Goal: Find specific page/section: Find specific page/section

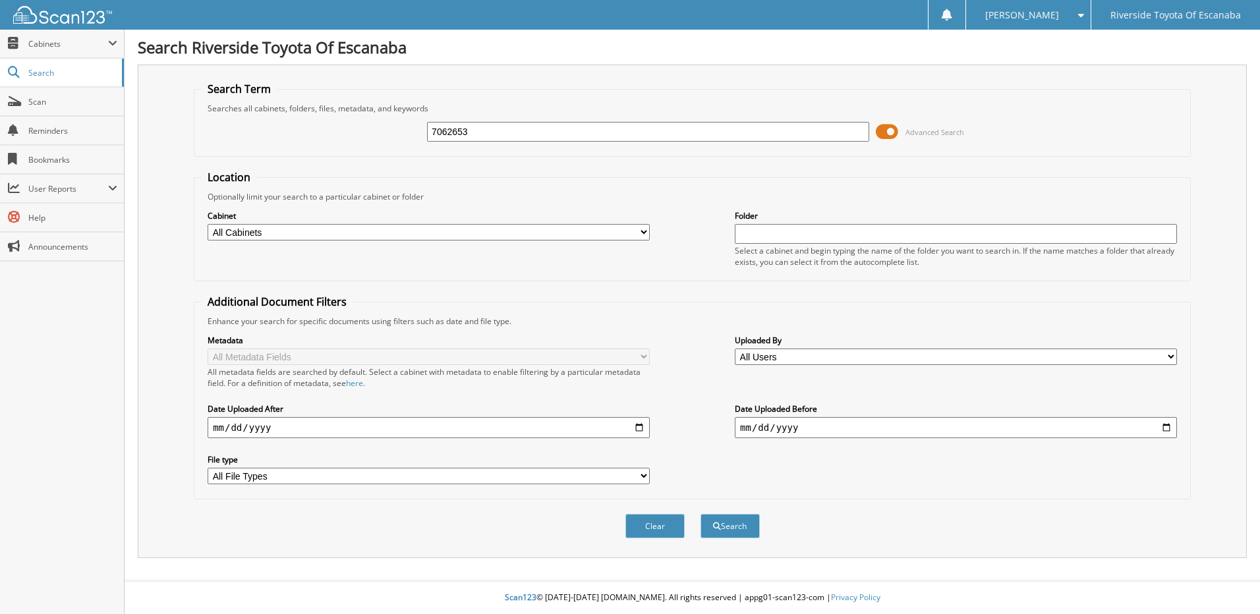
type input "7062653"
click at [701, 514] on button "Search" at bounding box center [730, 526] width 59 height 24
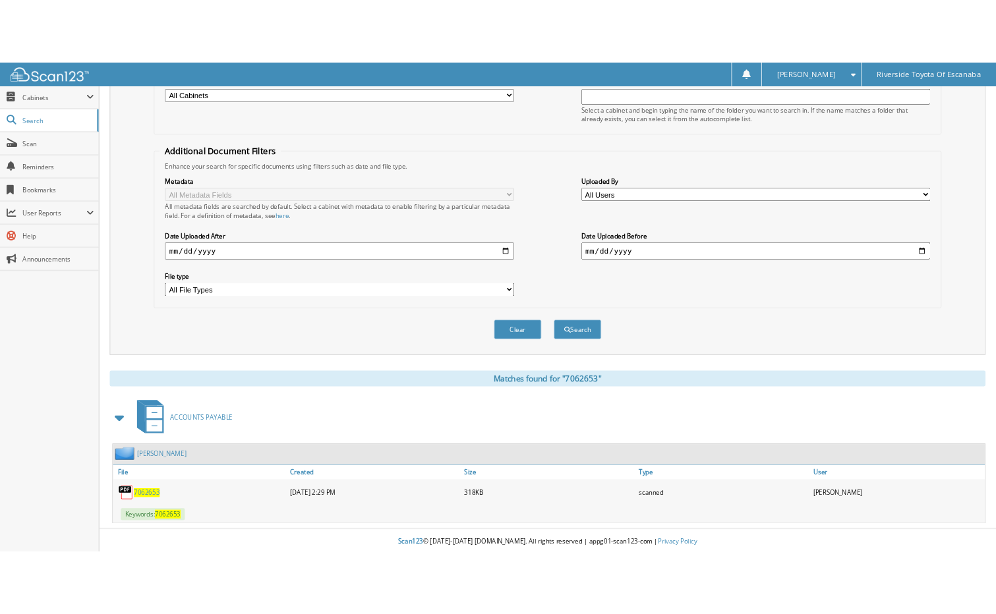
scroll to position [196, 0]
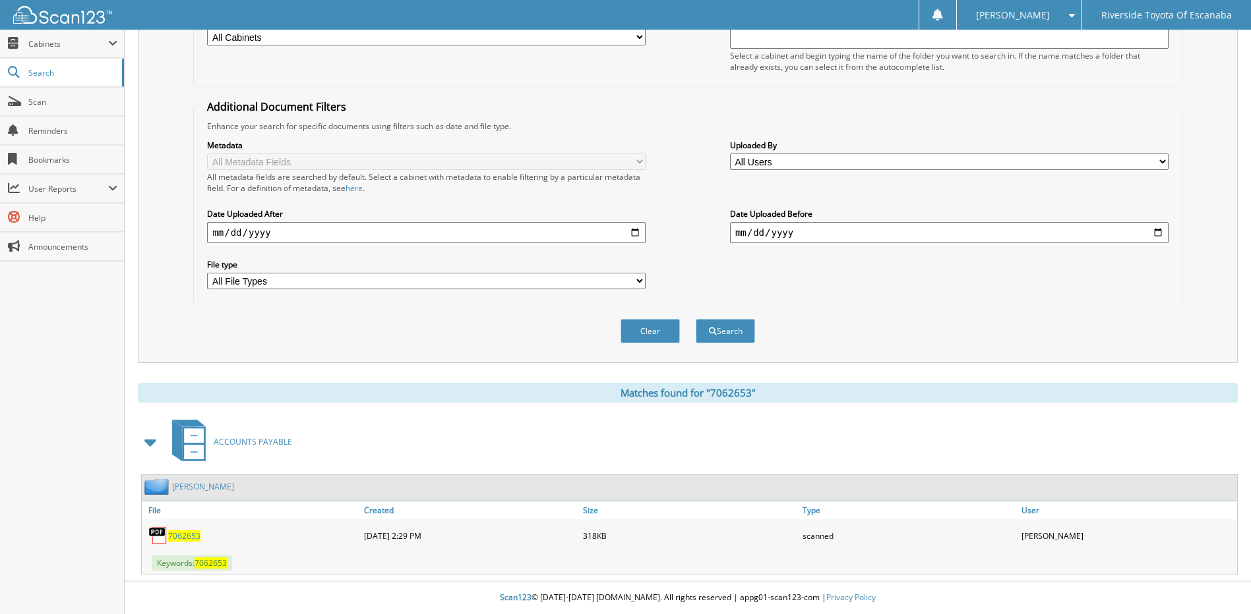
click at [185, 536] on span "7062653" at bounding box center [184, 536] width 32 height 11
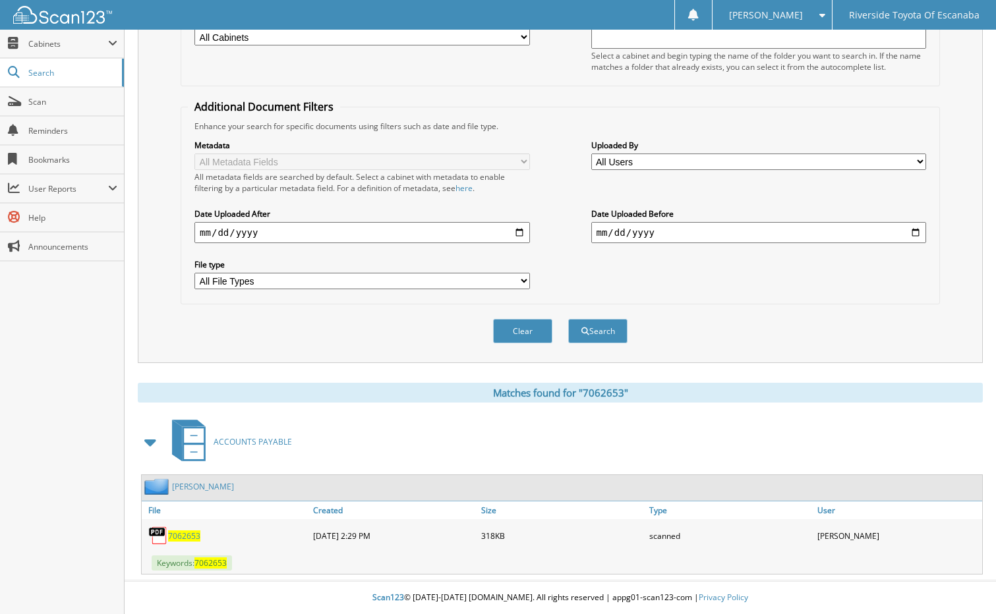
click at [187, 482] on link "Wingate" at bounding box center [203, 486] width 62 height 11
